Goal: Entertainment & Leisure: Browse casually

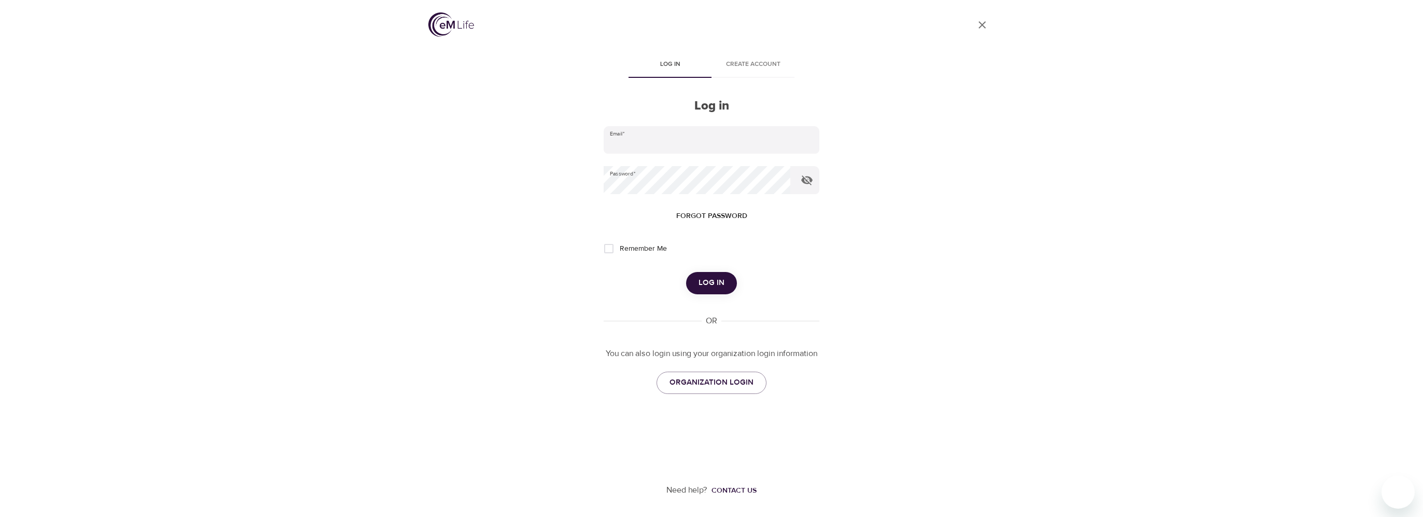
type input "[PERSON_NAME][EMAIL_ADDRESS][DOMAIN_NAME]"
click at [732, 284] on button "Log in" at bounding box center [711, 283] width 51 height 22
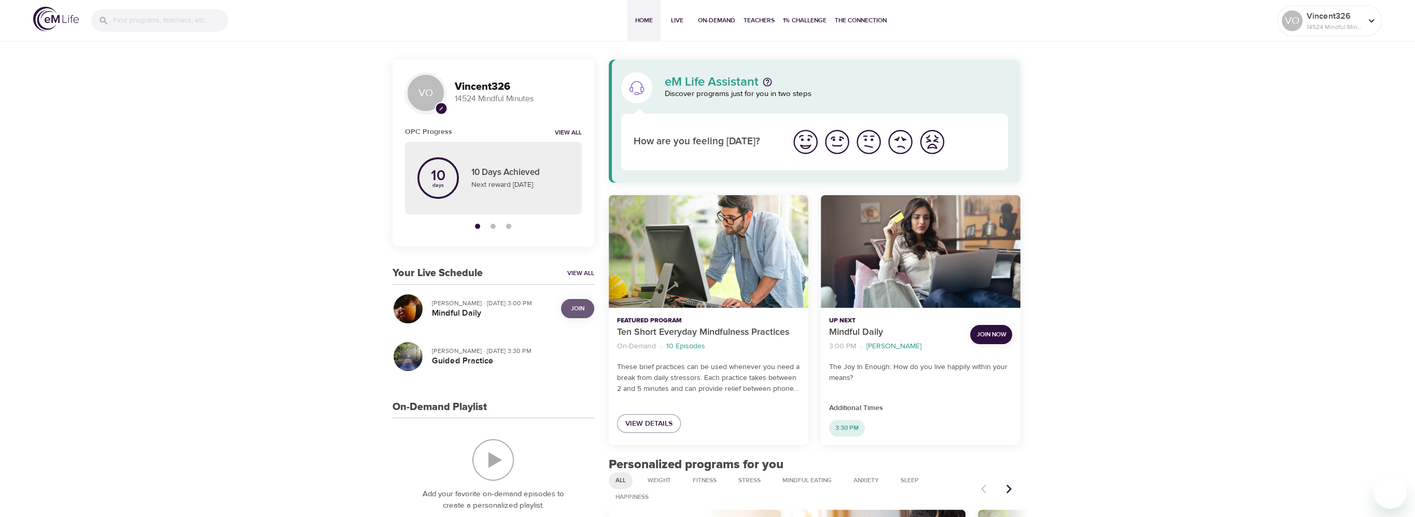
click at [570, 314] on button "Join" at bounding box center [577, 308] width 33 height 19
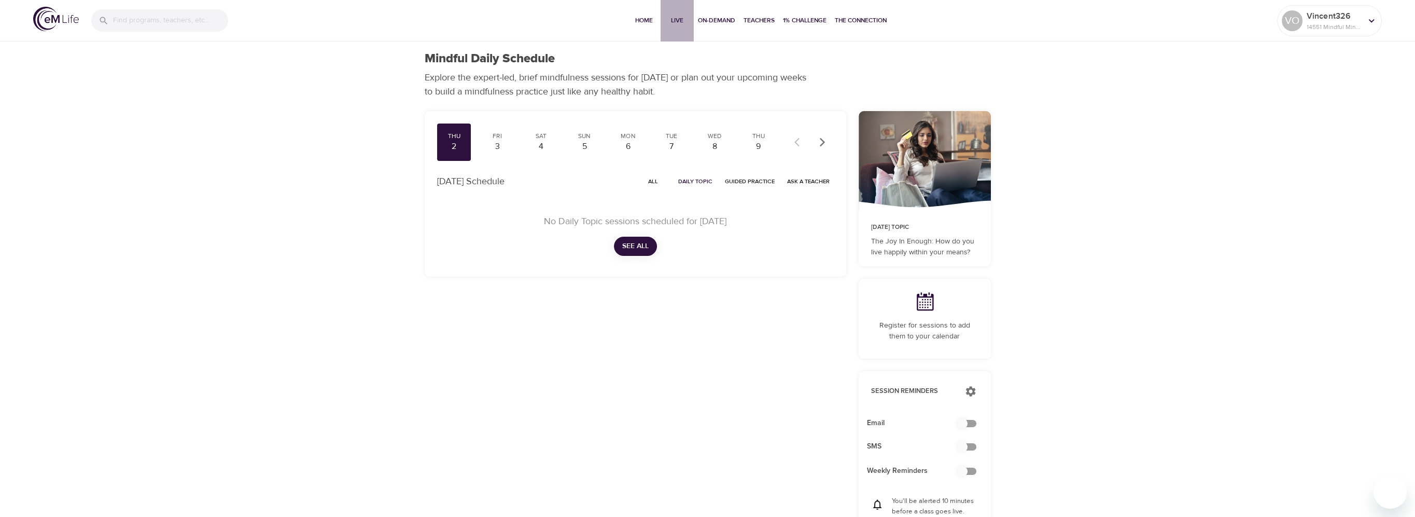
click at [688, 13] on button "Live" at bounding box center [677, 20] width 33 height 41
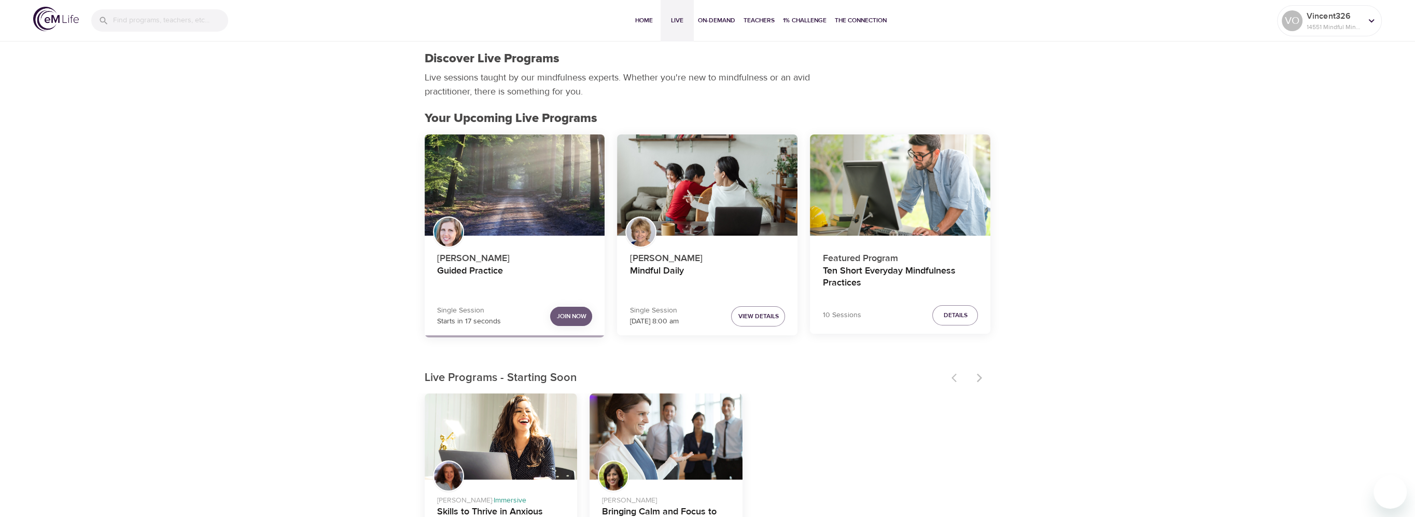
click at [562, 311] on span "Join Now" at bounding box center [571, 316] width 30 height 11
